Goal: Transaction & Acquisition: Purchase product/service

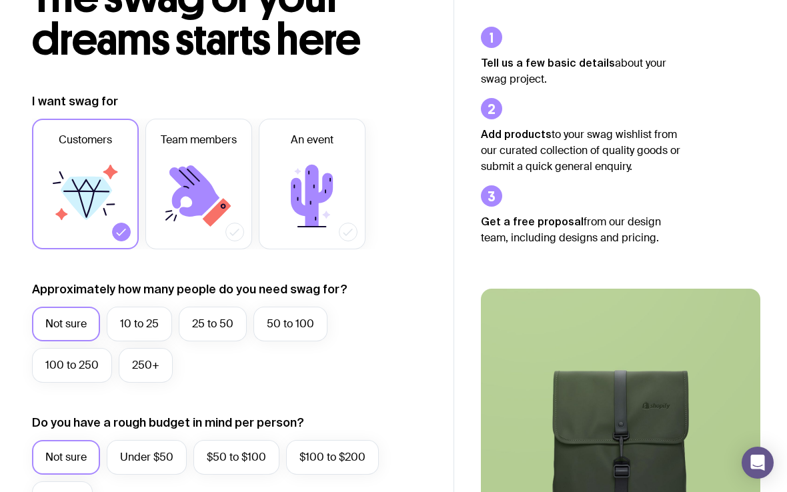
click at [184, 238] on label "Team members" at bounding box center [198, 184] width 107 height 131
click at [0, 0] on input "Team members" at bounding box center [0, 0] width 0 height 0
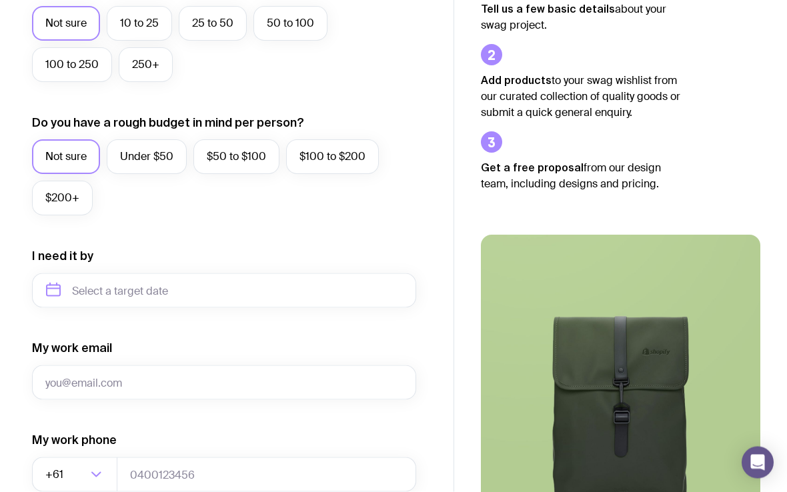
scroll to position [412, 0]
click at [134, 163] on label "Under $50" at bounding box center [147, 156] width 80 height 35
click at [0, 0] on input "Under $50" at bounding box center [0, 0] width 0 height 0
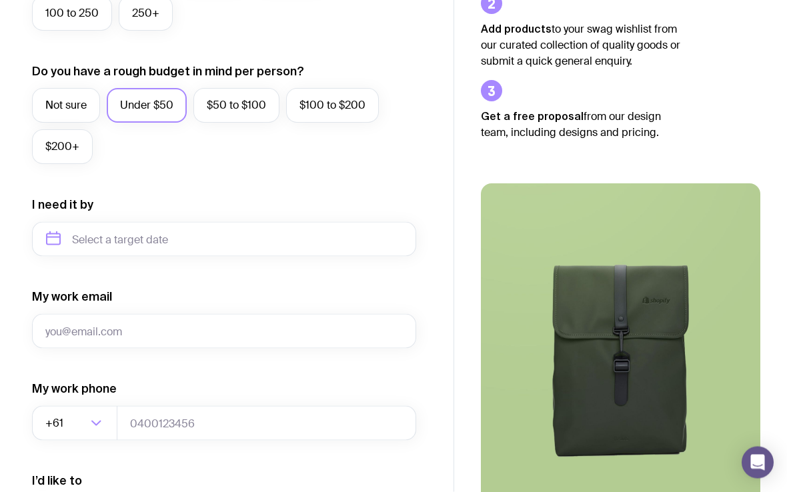
scroll to position [464, 0]
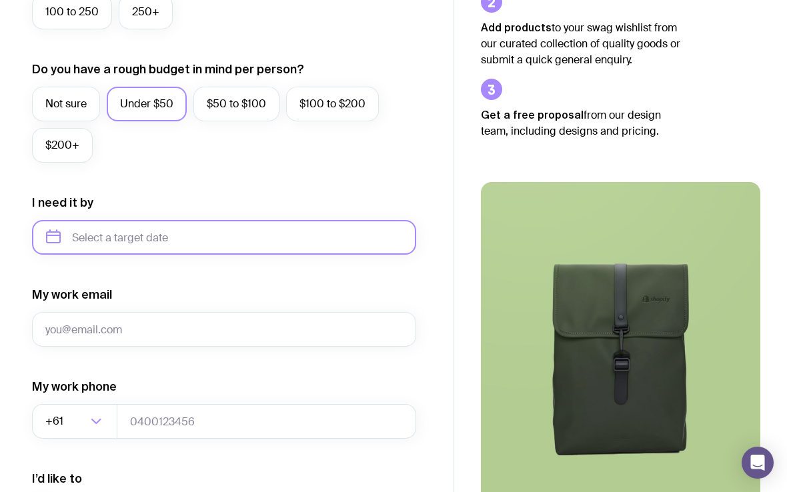
click at [87, 232] on input "text" at bounding box center [224, 237] width 384 height 35
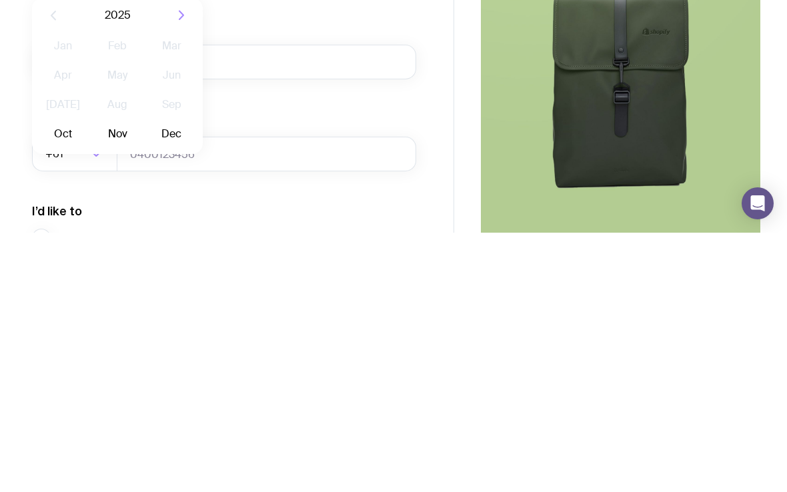
scroll to position [474, 0]
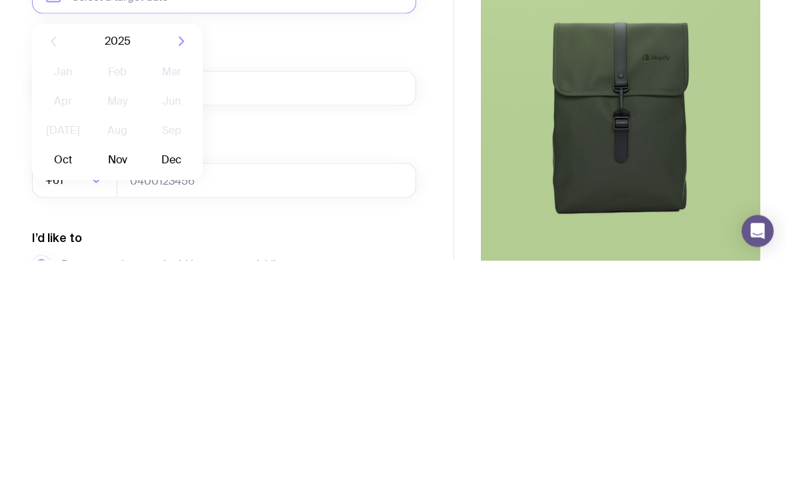
click at [65, 379] on button "Oct" at bounding box center [63, 392] width 49 height 27
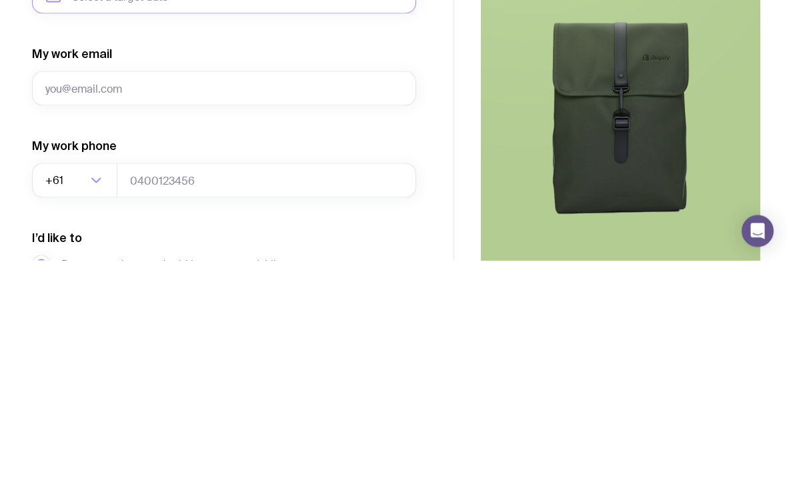
type input "[DATE]"
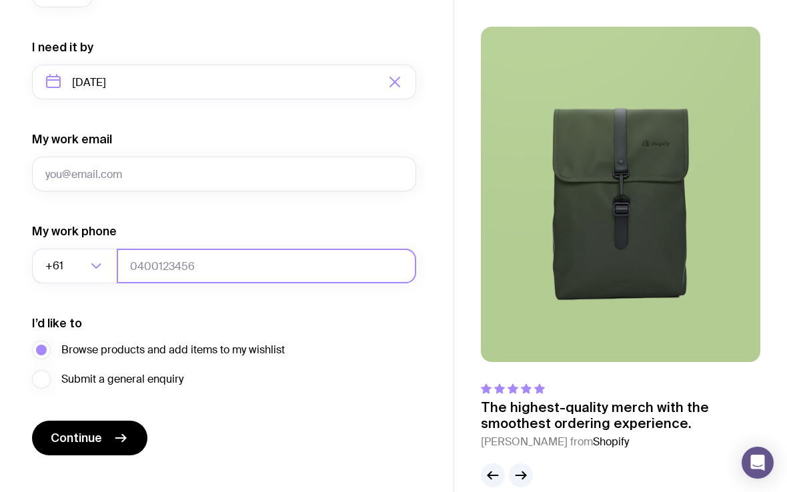
click at [155, 264] on input "tel" at bounding box center [267, 266] width 300 height 35
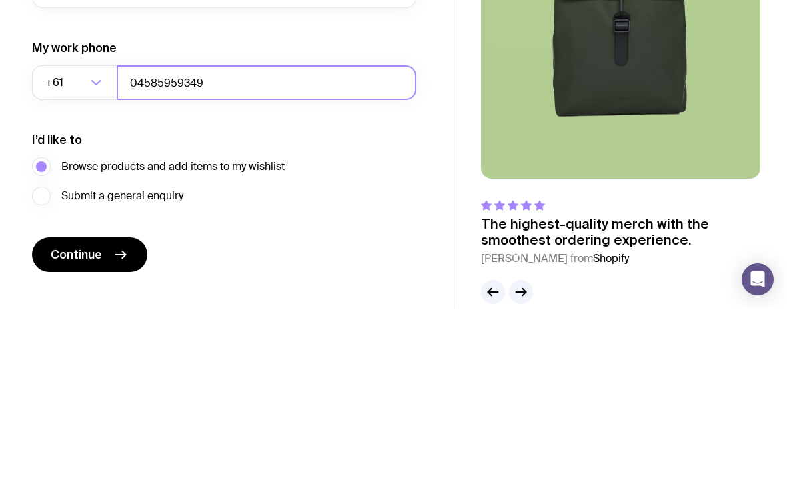
type input "04585959349"
click at [100, 258] on icon "Search for option" at bounding box center [96, 266] width 16 height 16
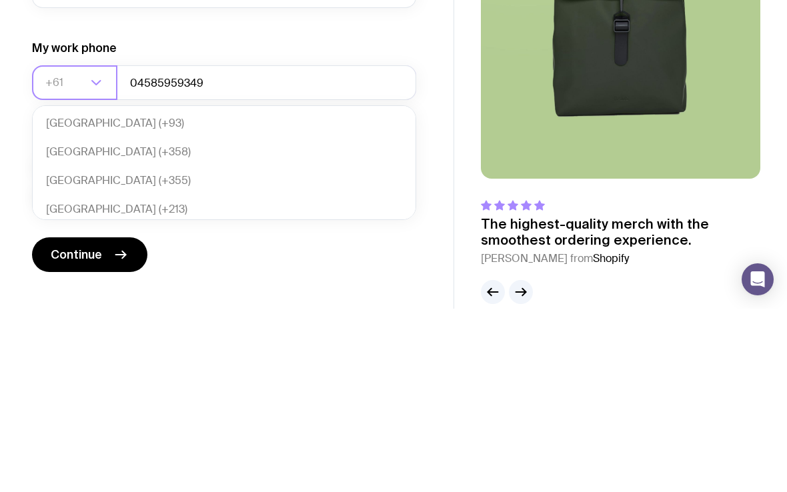
scroll to position [281, 0]
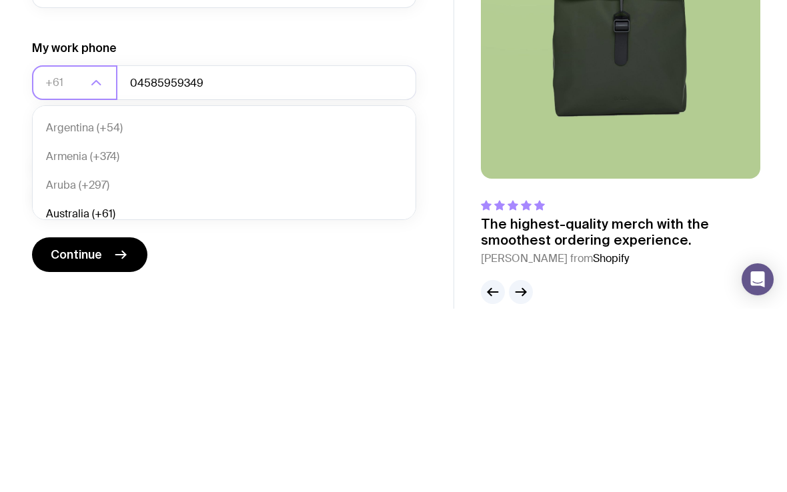
click at [57, 384] on li "Australia (+61)" at bounding box center [224, 398] width 383 height 29
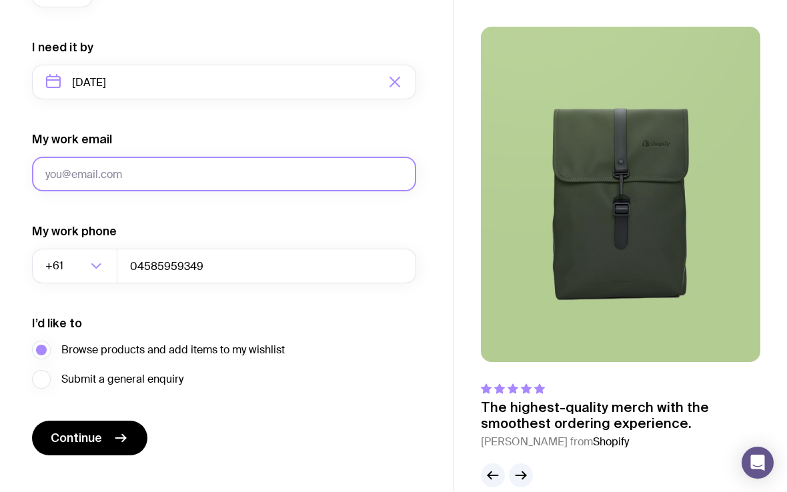
click at [56, 180] on input "My work email" at bounding box center [224, 174] width 384 height 35
type input "[PERSON_NAME][EMAIL_ADDRESS][DOMAIN_NAME]"
click at [89, 438] on button "Continue" at bounding box center [89, 438] width 115 height 35
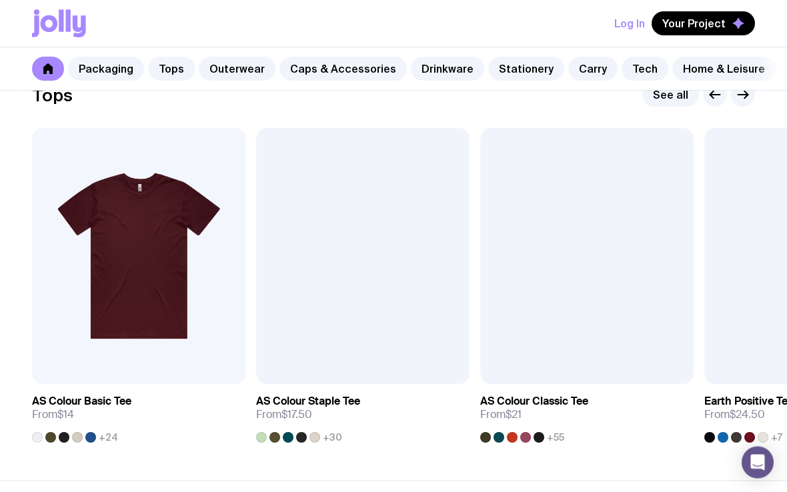
scroll to position [642, 0]
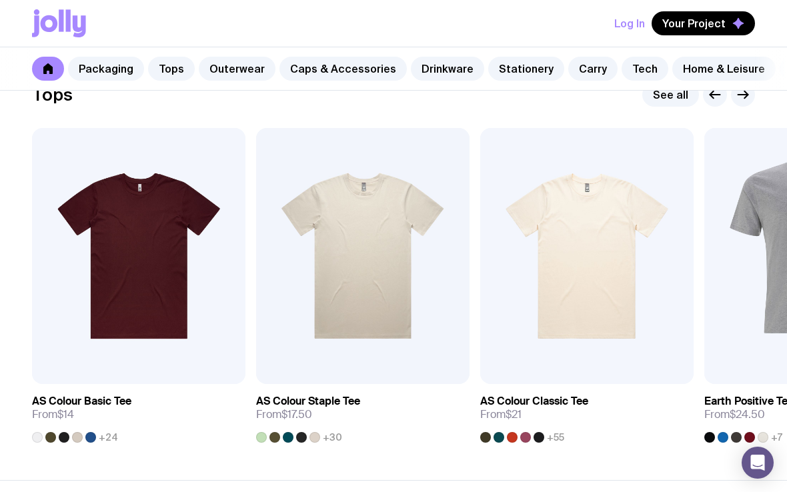
click at [576, 202] on img at bounding box center [587, 256] width 214 height 256
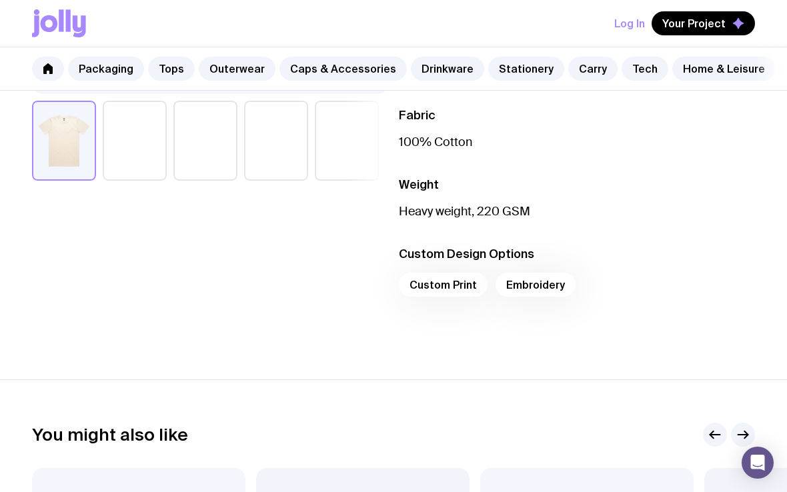
scroll to position [436, 0]
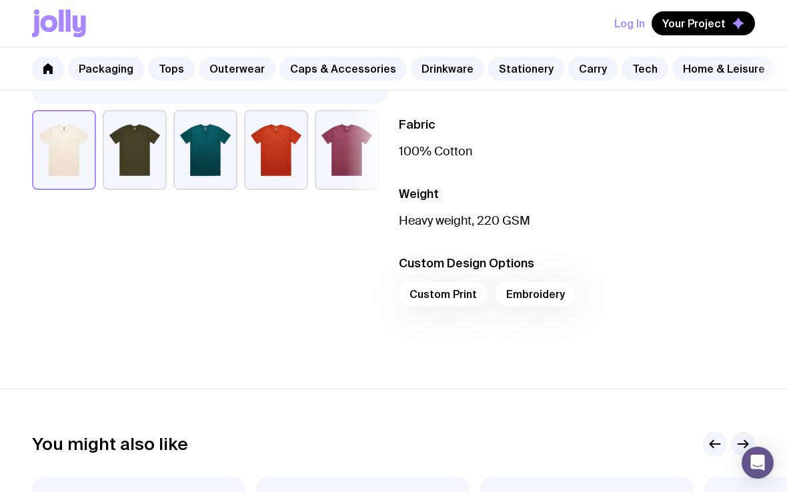
click at [737, 25] on icon "button" at bounding box center [738, 23] width 11 height 11
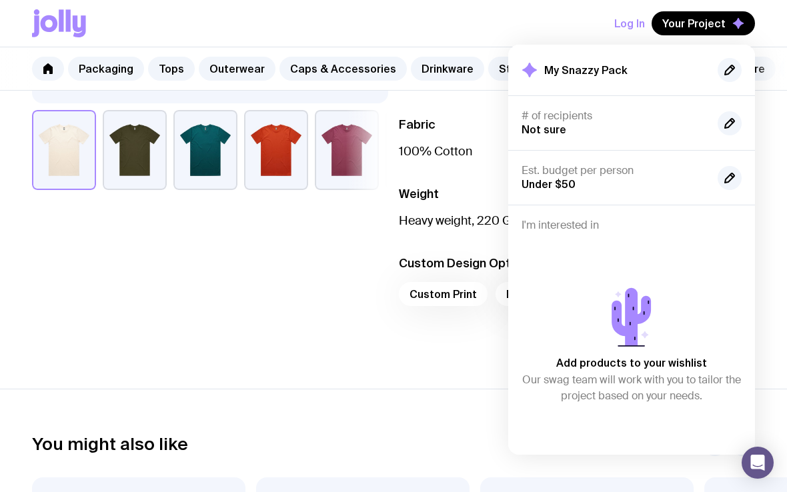
click at [714, 266] on div "Add products to your wishlist Our swag team will work with you to tailor the pr…" at bounding box center [632, 342] width 220 height 199
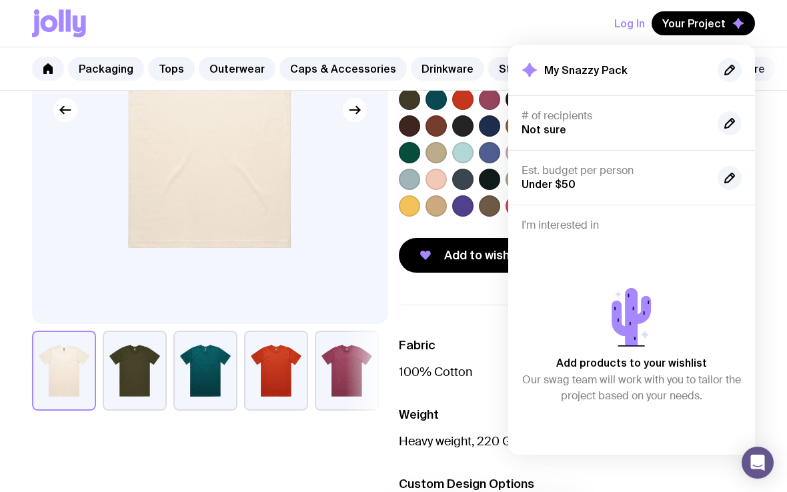
scroll to position [210, 0]
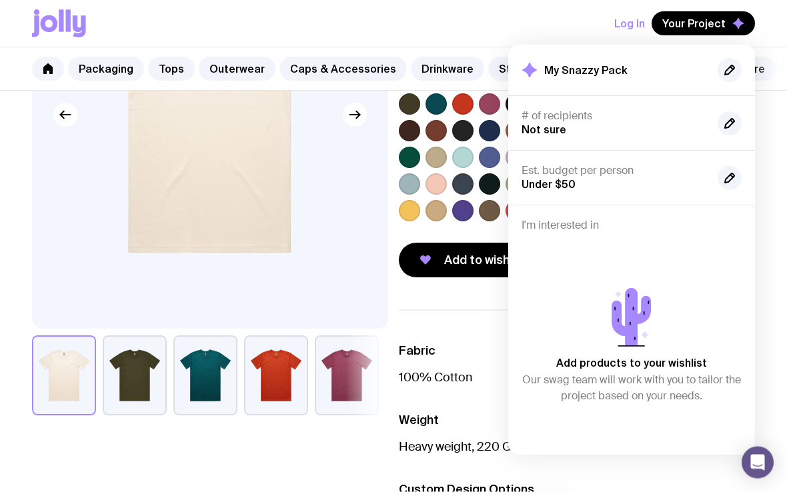
click at [779, 153] on div "AS Colour Classic Tee From $21 Custom Design Included The AS Colour Classic Tee…" at bounding box center [393, 237] width 787 height 671
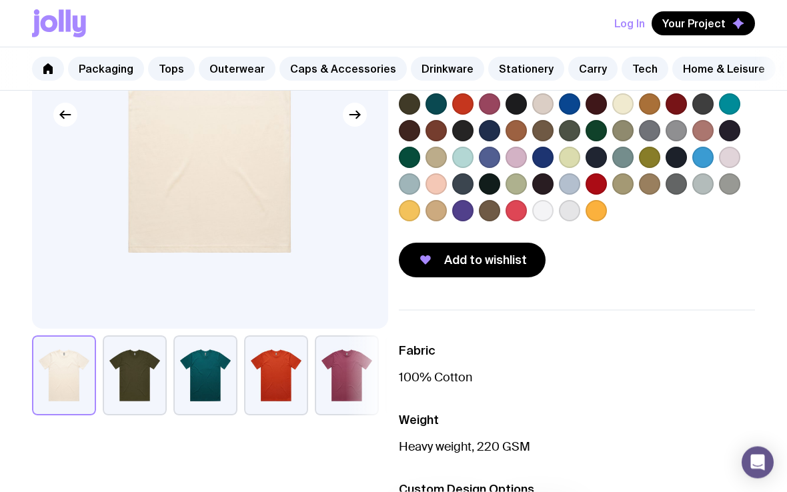
scroll to position [211, 0]
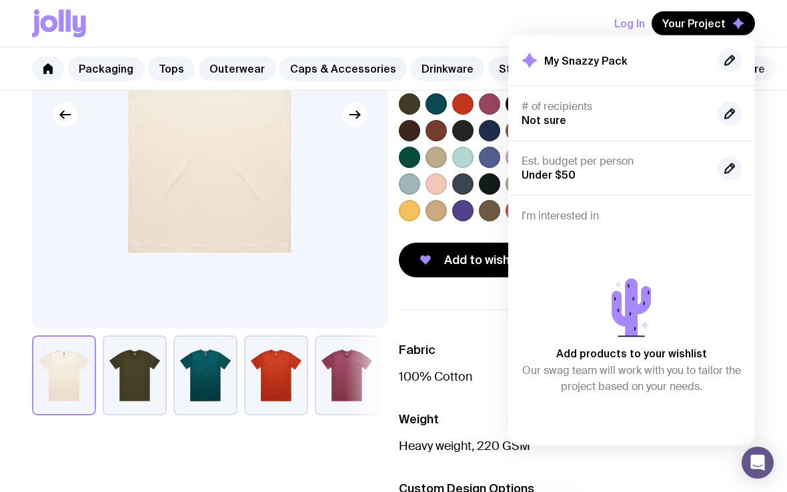
click at [772, 134] on div "AS Colour Classic Tee From $21 Custom Design Included The AS Colour Classic Tee…" at bounding box center [393, 236] width 787 height 671
